Goal: Transaction & Acquisition: Purchase product/service

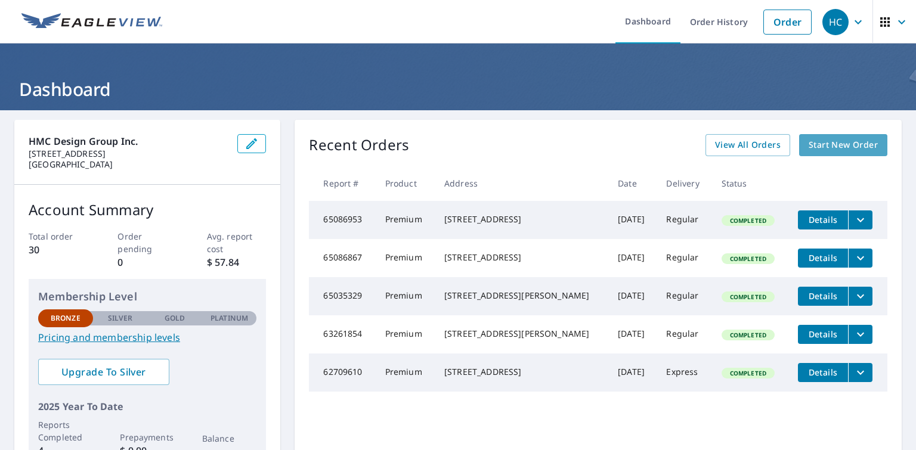
click at [826, 144] on span "Start New Order" at bounding box center [843, 145] width 69 height 15
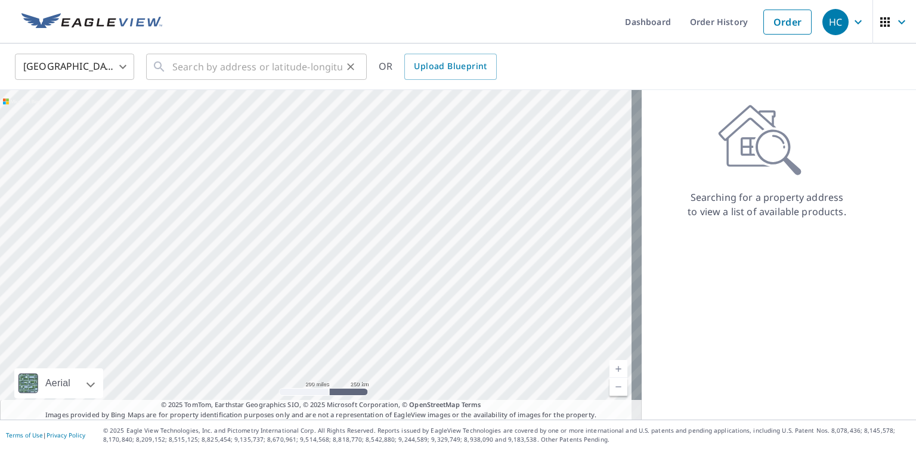
click at [165, 64] on icon at bounding box center [159, 67] width 14 height 14
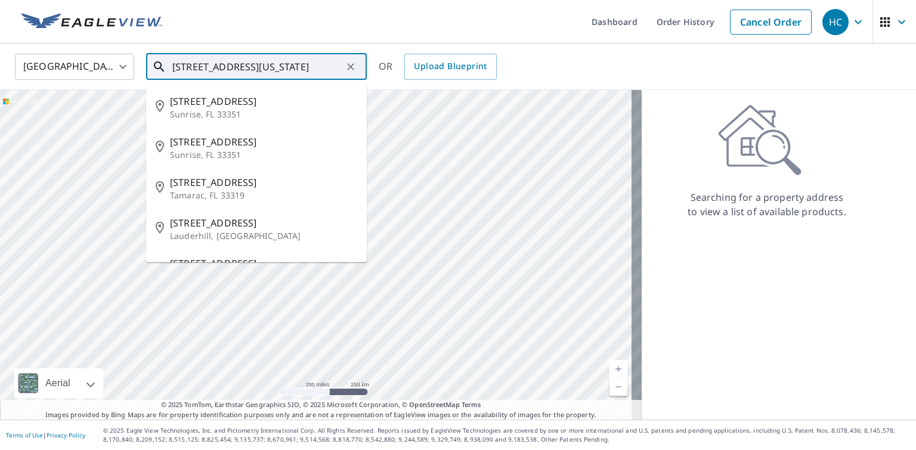
scroll to position [0, 14]
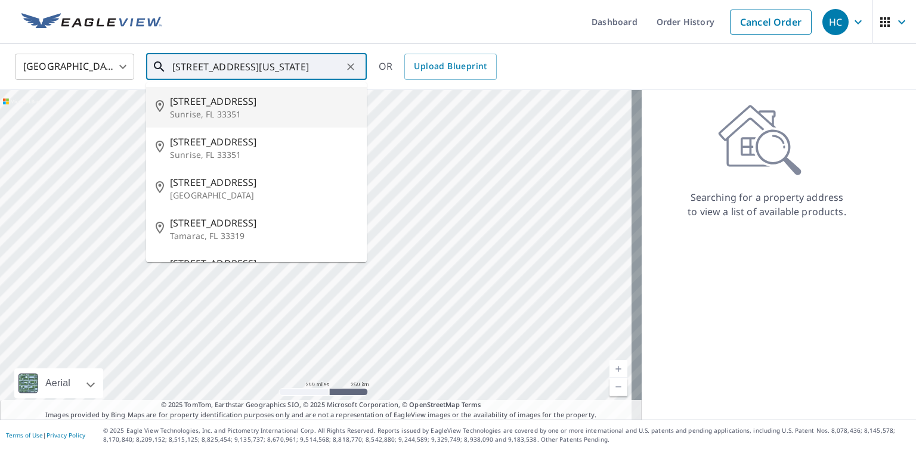
click at [230, 112] on p "Sunrise, FL 33351" at bounding box center [263, 115] width 187 height 12
type input "[STREET_ADDRESS]"
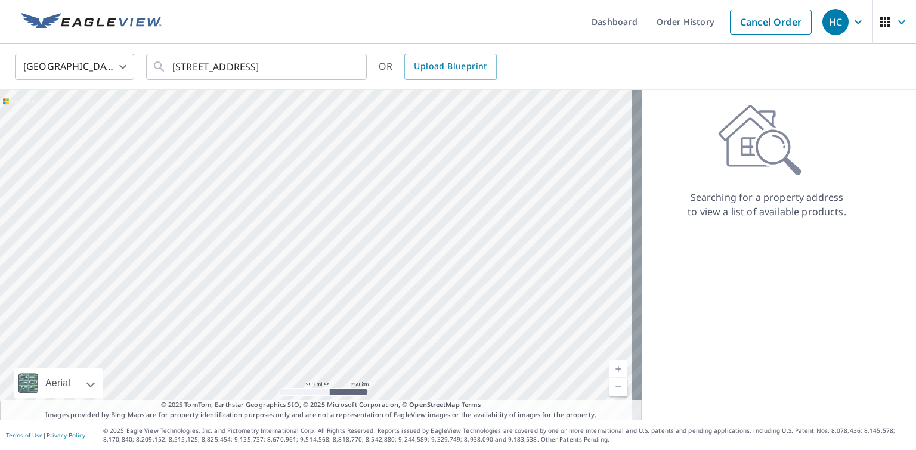
click at [230, 112] on div at bounding box center [321, 255] width 642 height 330
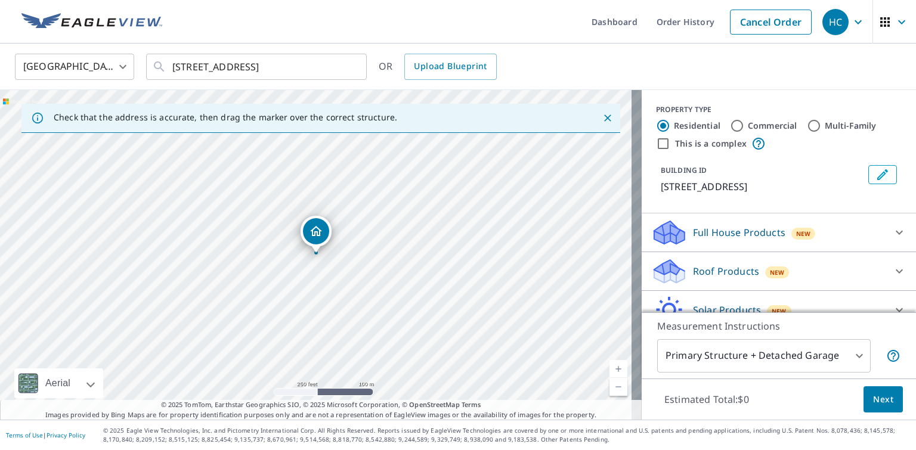
click at [719, 273] on p "Roof Products" at bounding box center [726, 271] width 66 height 14
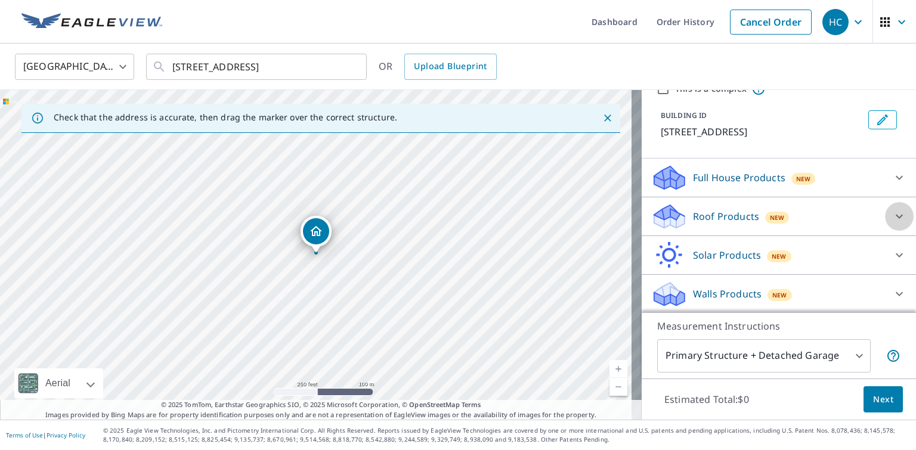
click at [893, 216] on icon at bounding box center [900, 216] width 14 height 14
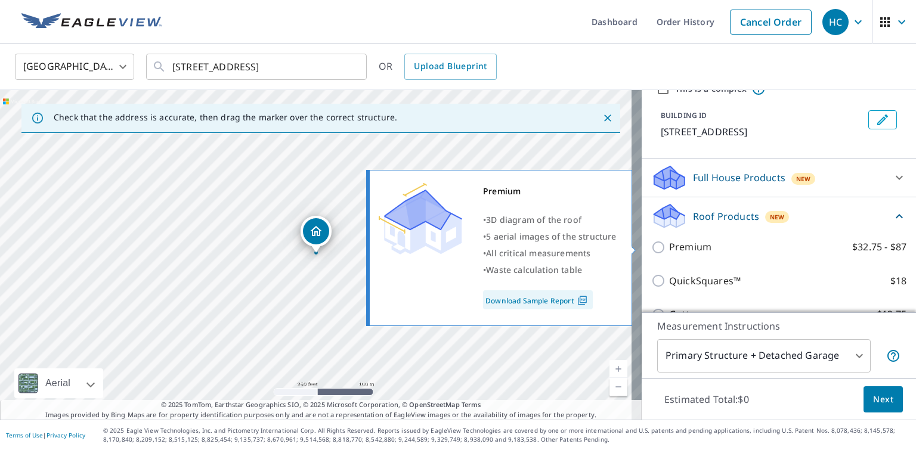
click at [674, 243] on p "Premium" at bounding box center [690, 247] width 42 height 15
click at [669, 243] on input "Premium $32.75 - $87" at bounding box center [661, 247] width 18 height 14
checkbox input "true"
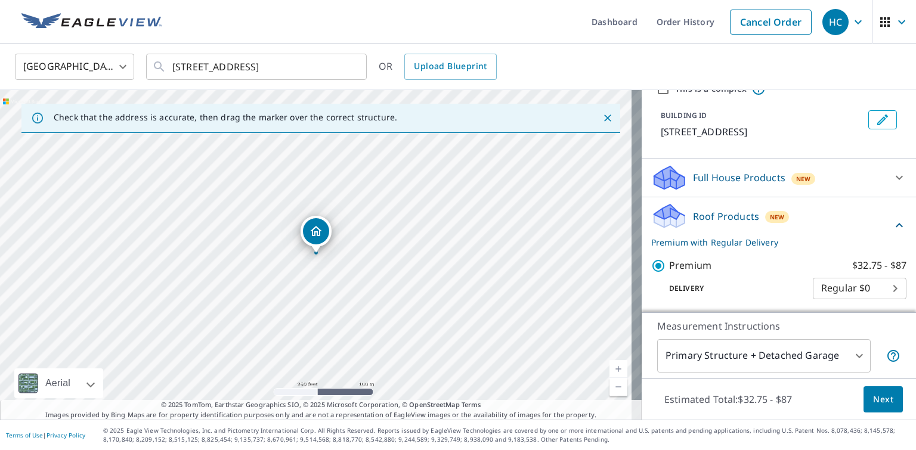
scroll to position [234, 0]
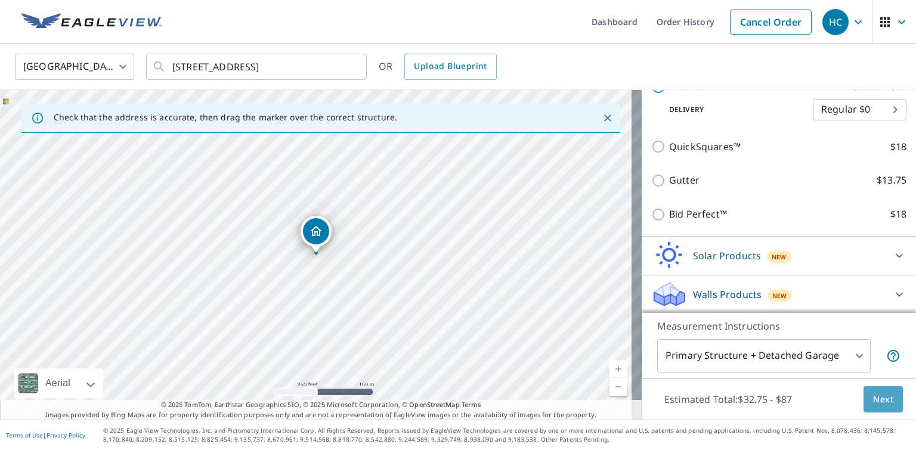
click at [873, 399] on span "Next" at bounding box center [883, 400] width 20 height 15
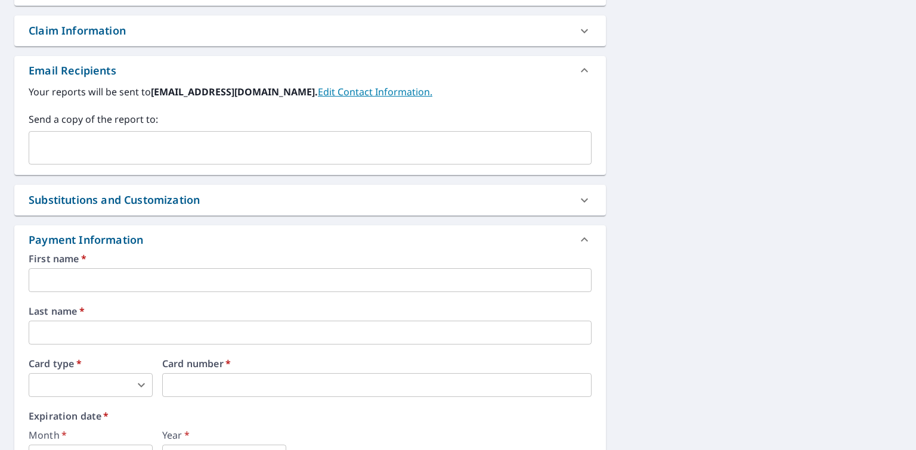
scroll to position [537, 0]
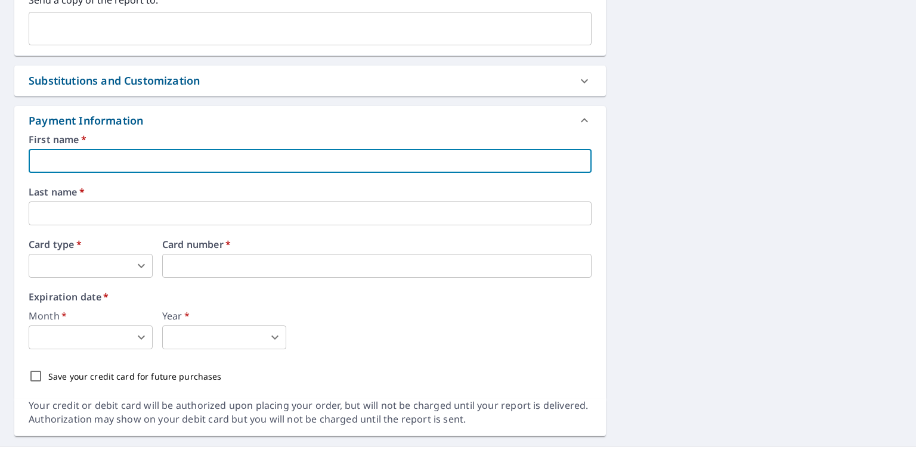
click at [50, 158] on input "text" at bounding box center [310, 161] width 563 height 24
type input "[PERSON_NAME]"
type input "[EMAIL_ADDRESS][DOMAIN_NAME]"
type input "[PERSON_NAME]"
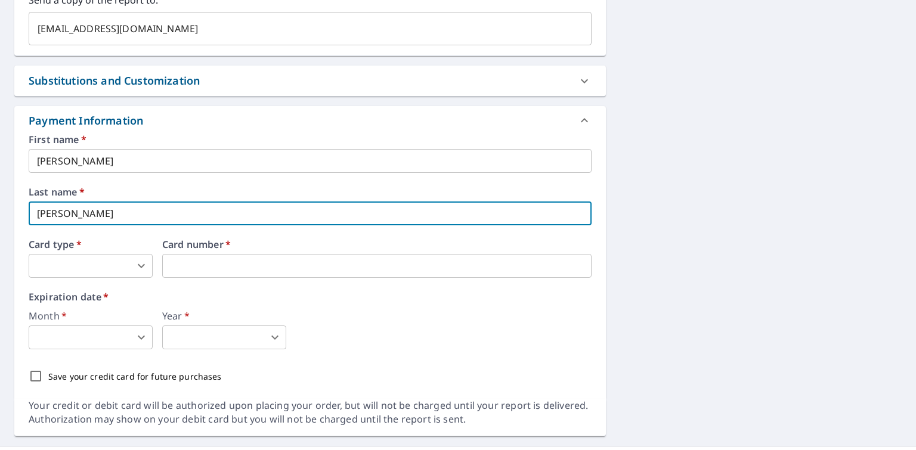
click at [38, 212] on input "[PERSON_NAME]" at bounding box center [310, 214] width 563 height 24
click at [196, 177] on div "First name   * [PERSON_NAME] ​ Last name   * [PERSON_NAME] ​ Card type   * ​ 0 …" at bounding box center [310, 262] width 563 height 254
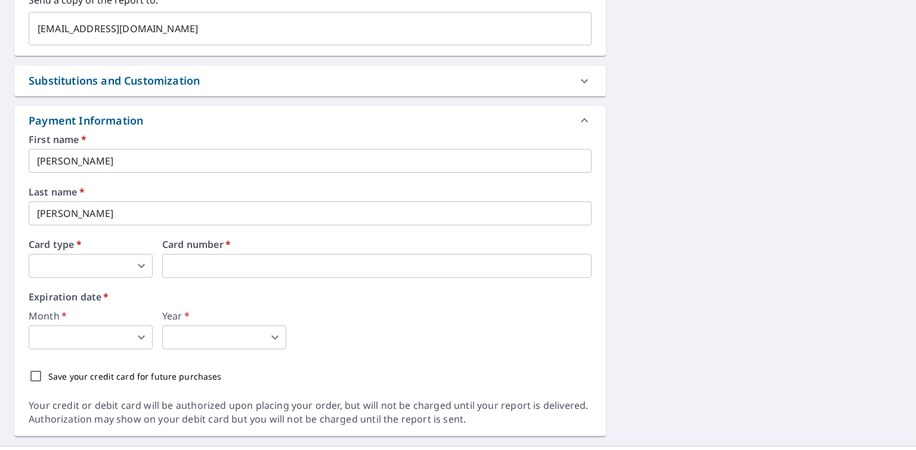
click at [138, 264] on body "HC HC Dashboard Order History Cancel Order HC Dashboard / Finalize Order Finali…" at bounding box center [458, 225] width 916 height 450
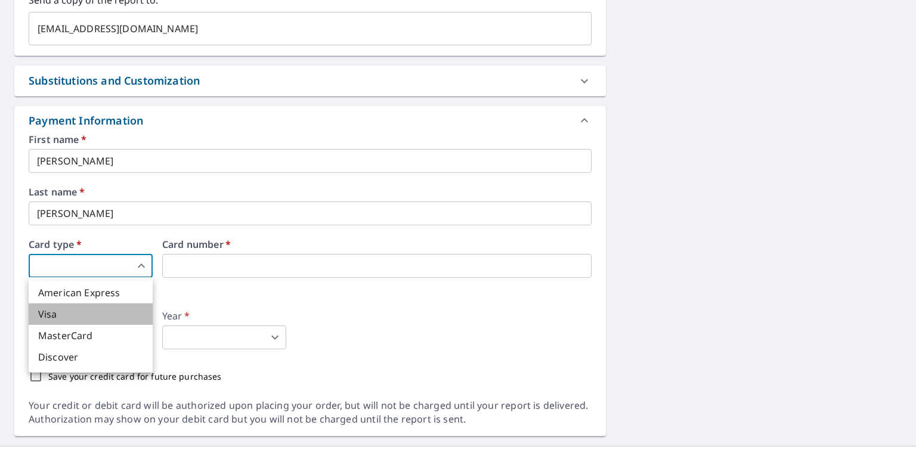
click at [55, 313] on li "Visa" at bounding box center [91, 314] width 124 height 21
type input "2"
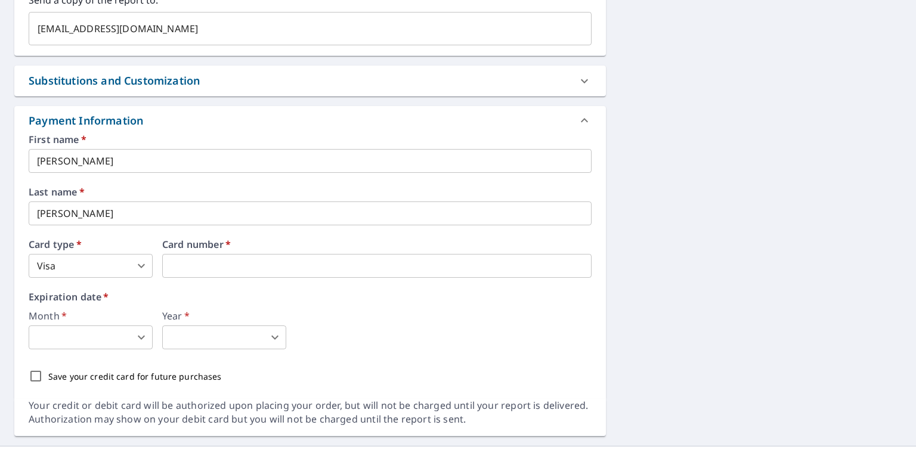
click at [84, 315] on label "Month   *" at bounding box center [91, 316] width 124 height 10
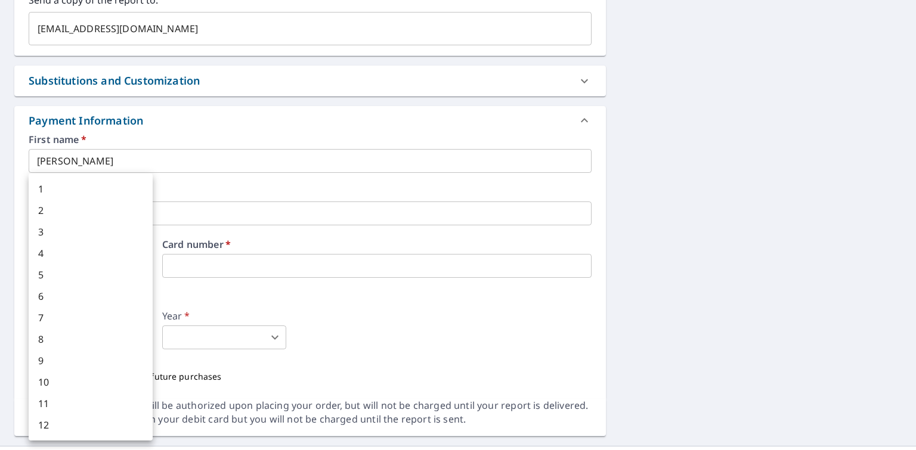
click at [142, 338] on body "HC HC Dashboard Order History Cancel Order HC Dashboard / Finalize Order Finali…" at bounding box center [458, 225] width 916 height 450
click at [38, 232] on li "3" at bounding box center [91, 231] width 124 height 21
type input "3"
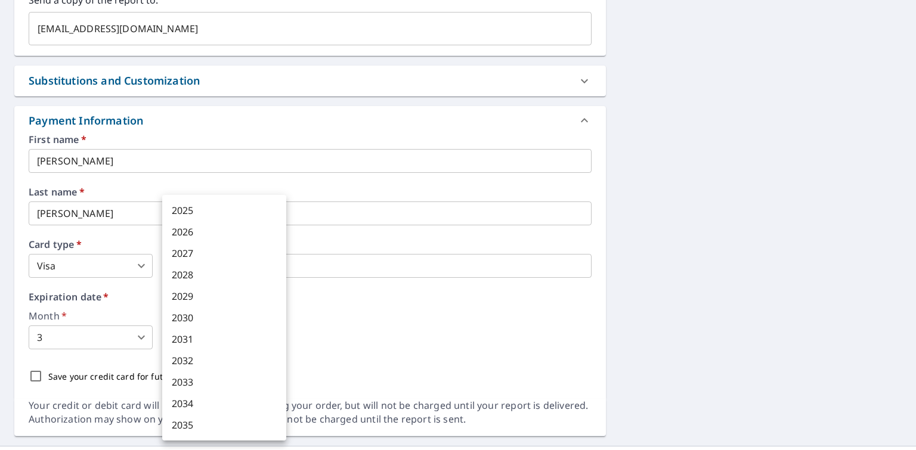
click at [271, 339] on body "HC HC Dashboard Order History Cancel Order HC Dashboard / Finalize Order Finali…" at bounding box center [458, 225] width 916 height 450
click at [183, 234] on li "2026" at bounding box center [224, 231] width 124 height 21
type input "2026"
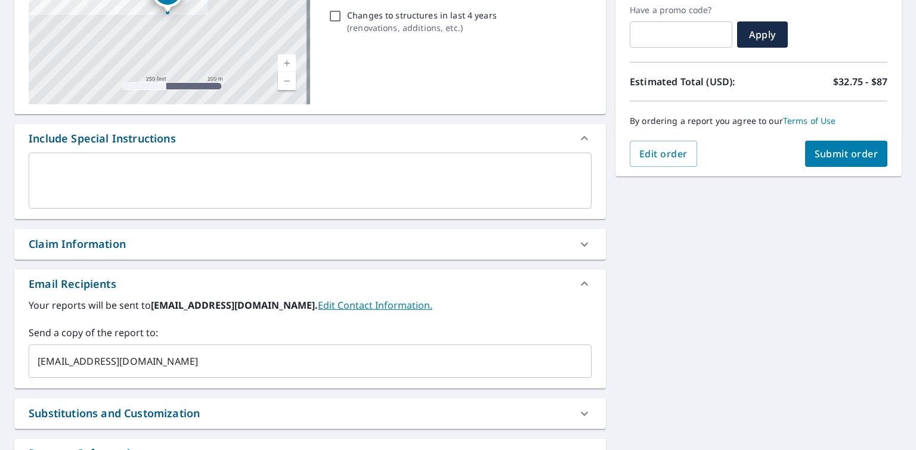
scroll to position [144, 0]
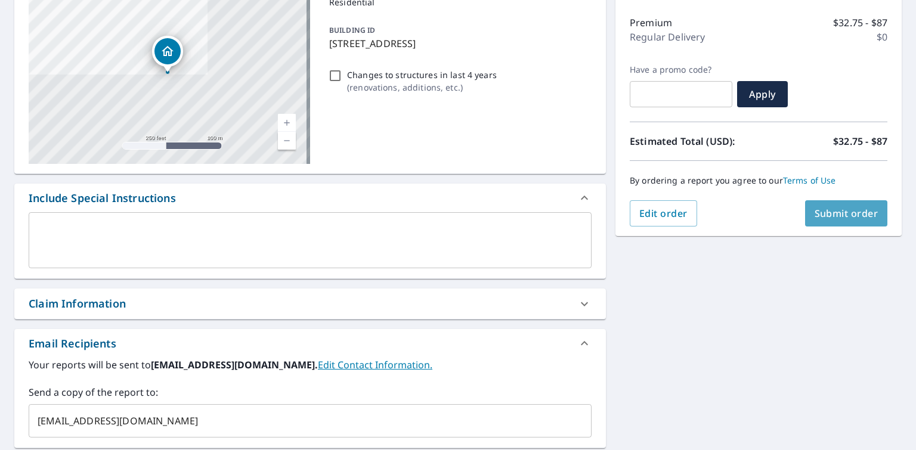
click at [854, 216] on span "Submit order" at bounding box center [847, 213] width 64 height 13
